Goal: Task Accomplishment & Management: Manage account settings

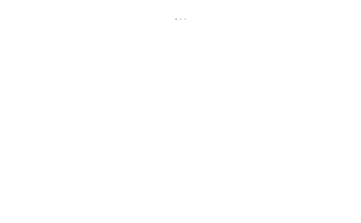
click at [287, 22] on html at bounding box center [180, 11] width 361 height 22
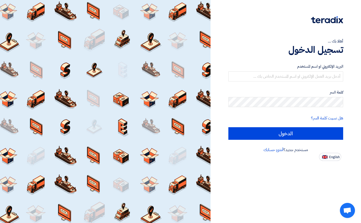
click at [308, 220] on div "أهلا بك ... تسجيل الدخول البريد الإلكتروني او اسم [PERSON_NAME] كلمة السر هل نس…" at bounding box center [285, 111] width 150 height 223
click at [324, 156] on img at bounding box center [325, 157] width 6 height 4
type input "Sign in"
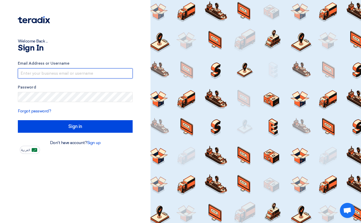
click at [45, 73] on input "text" at bounding box center [75, 73] width 115 height 10
type input "[PERSON_NAME][EMAIL_ADDRESS][DOMAIN_NAME]"
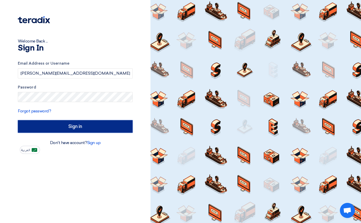
click at [69, 120] on input "Sign in" at bounding box center [75, 126] width 115 height 13
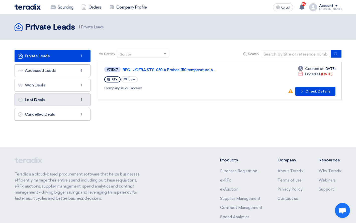
click at [57, 97] on link "Lost Deals Lost Deals 1" at bounding box center [53, 99] width 76 height 13
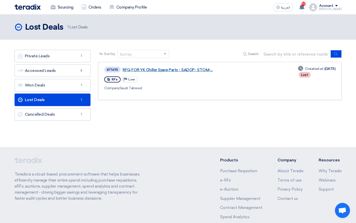
click at [165, 70] on link "RFQ FOR YK Chiller Spare Parts - SADCP- STOM-..." at bounding box center [186, 70] width 126 height 5
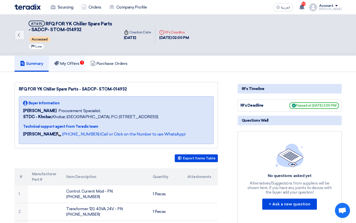
click at [71, 61] on h5 "My Offers 1" at bounding box center [66, 63] width 25 height 5
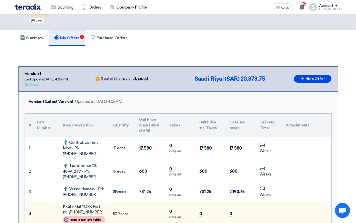
scroll to position [25, 0]
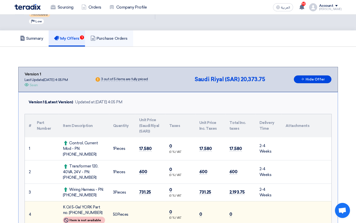
click at [112, 37] on h5 "Purchase Orders" at bounding box center [109, 38] width 37 height 5
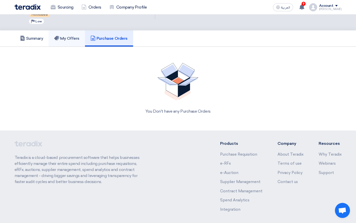
click at [75, 37] on h5 "My Offers" at bounding box center [66, 38] width 25 height 5
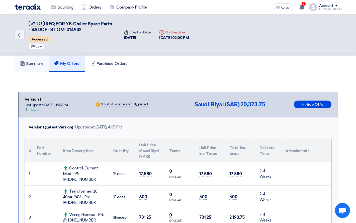
click at [36, 66] on h5 "Summary" at bounding box center [31, 63] width 23 height 5
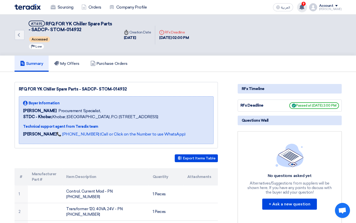
click at [305, 9] on icon at bounding box center [302, 7] width 6 height 6
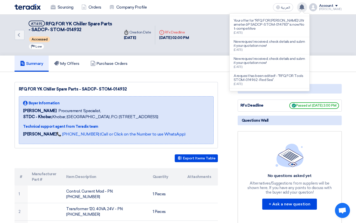
scroll to position [126, 0]
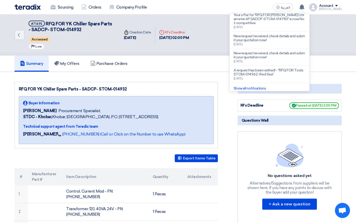
click at [196, 55] on div "Summary My Offers Purchase Orders" at bounding box center [179, 63] width 328 height 16
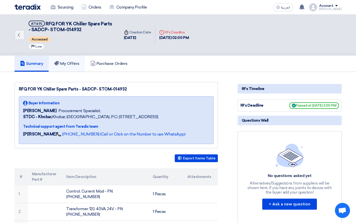
click at [76, 62] on h5 "My Offers" at bounding box center [66, 63] width 25 height 5
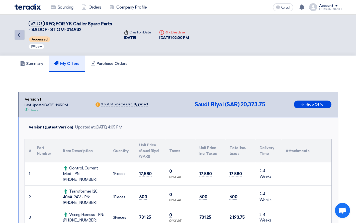
click at [24, 34] on link "Back" at bounding box center [20, 35] width 10 height 10
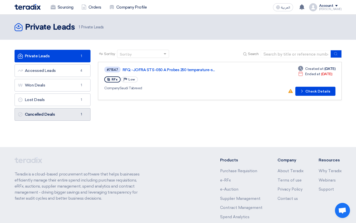
click at [51, 116] on link "Cancelled Deals Cancelled Deals 1" at bounding box center [53, 114] width 76 height 13
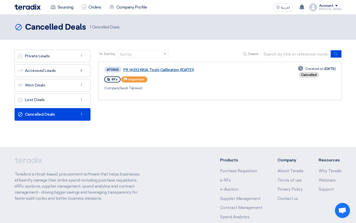
click at [150, 69] on link "PR 14332 KKIA Tools Calibration ([DATE])" at bounding box center [186, 70] width 126 height 5
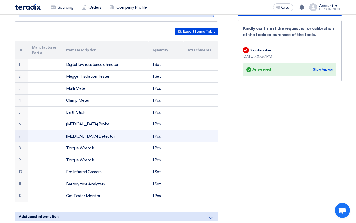
scroll to position [126, 0]
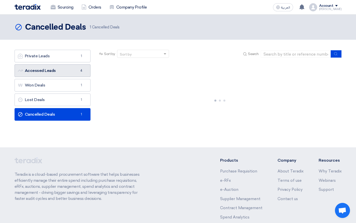
click at [58, 67] on link "Accessed Leads Accessed Leads 4" at bounding box center [53, 70] width 76 height 13
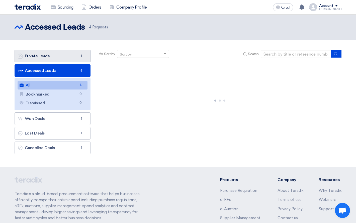
click at [55, 53] on link "Private Leads Private Leads 1" at bounding box center [53, 56] width 76 height 13
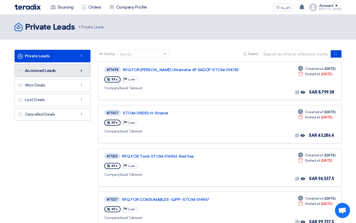
click at [47, 68] on link "Accessed Leads Accessed Leads 4" at bounding box center [53, 70] width 76 height 13
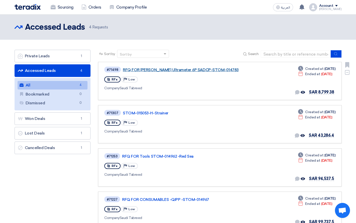
click at [178, 68] on link "RFQ FOR [PERSON_NAME] Ultrameter 6P SADCP-STOM-014783" at bounding box center [186, 70] width 126 height 5
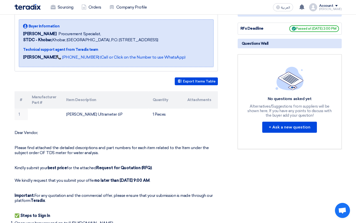
scroll to position [75, 0]
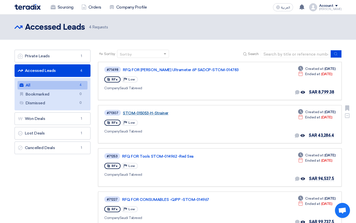
click at [143, 113] on link "STOM-015053-H-Strainer" at bounding box center [186, 113] width 126 height 5
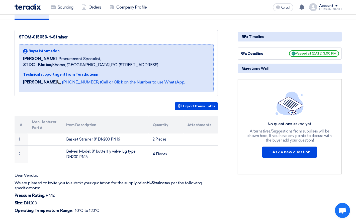
scroll to position [75, 0]
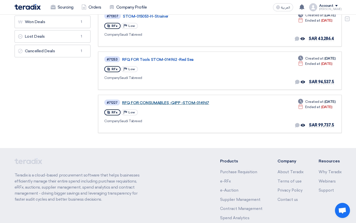
scroll to position [100, 0]
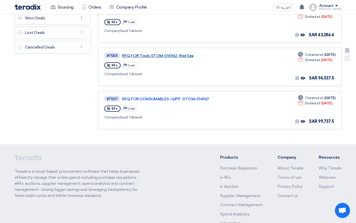
click at [157, 56] on link "RFQ FOR Tools STOM-014962 -Red Sea" at bounding box center [185, 55] width 126 height 5
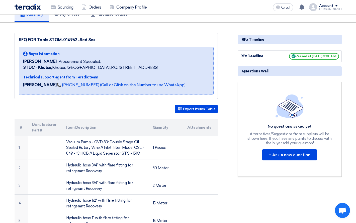
scroll to position [100, 0]
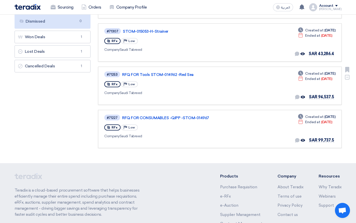
scroll to position [100, 0]
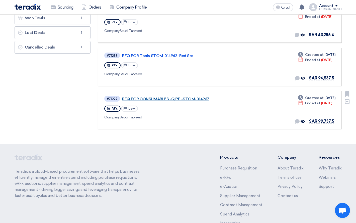
click at [152, 99] on link "RFQ FOR CONSUMABLES -QIPP -STOM-014967" at bounding box center [185, 99] width 126 height 5
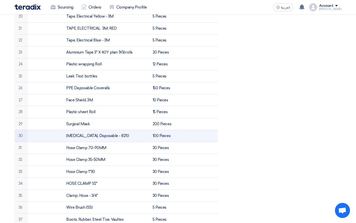
scroll to position [452, 0]
